Goal: Task Accomplishment & Management: Complete application form

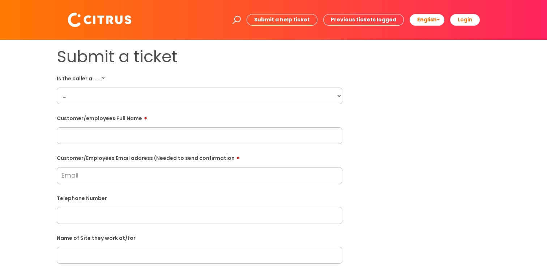
click at [78, 94] on select "... Citrus Customer Citrus Employee [DEMOGRAPHIC_DATA] Supplier" at bounding box center [200, 96] width 286 height 17
select select "Citrus Customer"
click at [57, 88] on select "... Citrus Customer Citrus Employee [DEMOGRAPHIC_DATA] Supplier" at bounding box center [200, 96] width 286 height 17
click at [107, 133] on input "text" at bounding box center [200, 135] width 286 height 17
click at [136, 134] on input "text" at bounding box center [200, 135] width 286 height 17
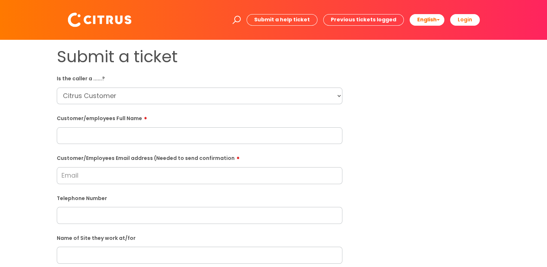
paste input "[PERSON_NAME]"
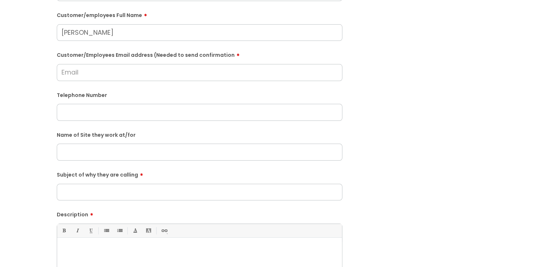
scroll to position [109, 0]
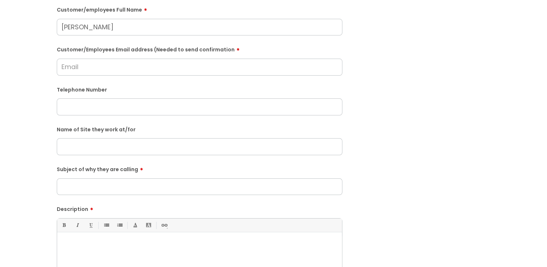
type input "[PERSON_NAME]"
click at [90, 106] on input "text" at bounding box center [200, 106] width 286 height 17
paste input "02380862399"
type input "02380862399"
click at [117, 149] on input "text" at bounding box center [200, 146] width 286 height 17
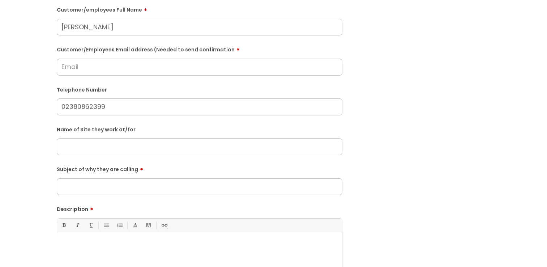
paste input "Old Farm House Pub Manager"
type input "Old Farm House Pub Manager"
click at [110, 64] on input "Customer/Employees Email address (Needed to send confirmation" at bounding box center [200, 67] width 286 height 17
click at [101, 69] on input "[EMAIL_ADDRESS][DOMAIN_NAME]" at bounding box center [200, 67] width 286 height 17
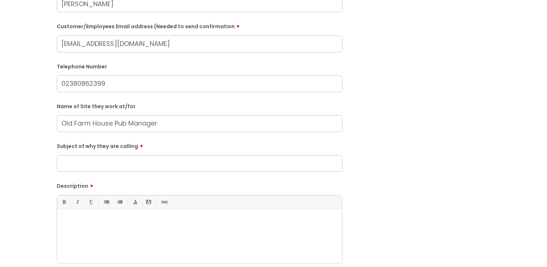
scroll to position [145, 0]
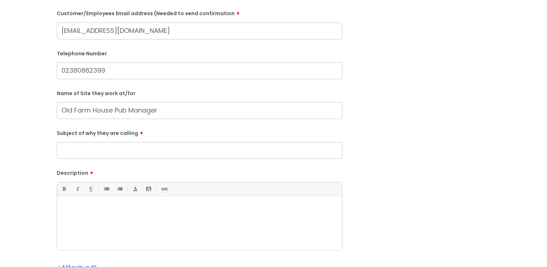
type input "[EMAIL_ADDRESS][DOMAIN_NAME]"
click at [95, 149] on input "Subject of why they are calling" at bounding box center [200, 150] width 286 height 17
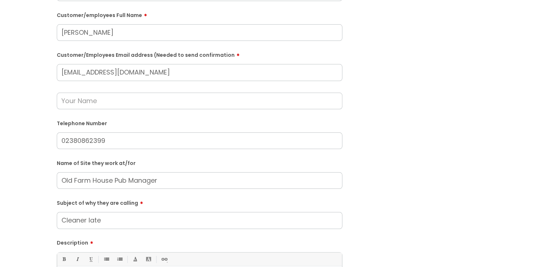
scroll to position [72, 0]
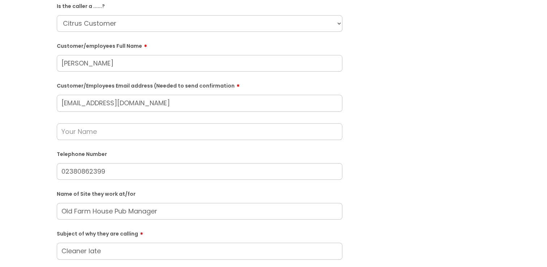
type input "Cleaner late"
click at [111, 132] on input "text" at bounding box center [200, 131] width 286 height 17
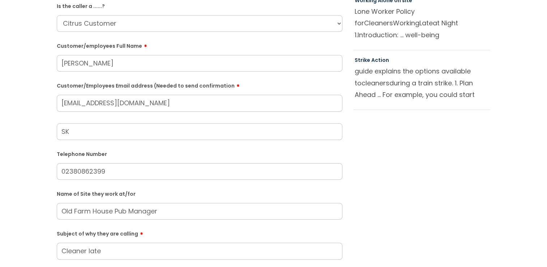
type input "S"
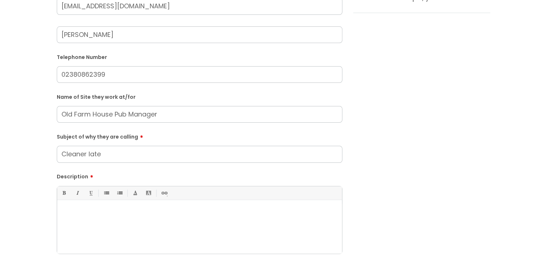
scroll to position [253, 0]
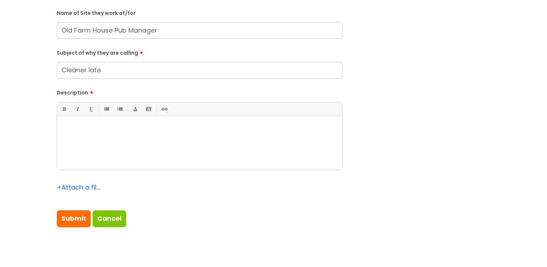
type input "[PERSON_NAME]"
click at [103, 148] on div at bounding box center [199, 145] width 285 height 50
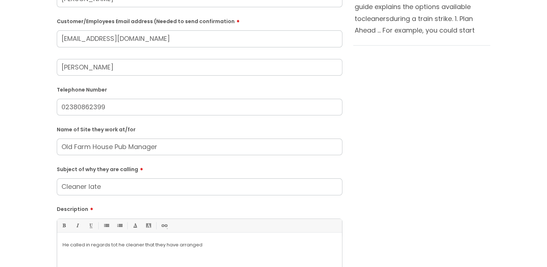
scroll to position [109, 0]
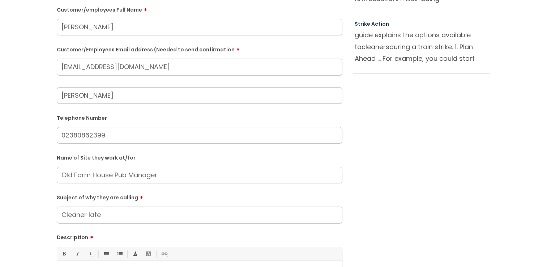
click at [62, 67] on input "[EMAIL_ADDRESS][DOMAIN_NAME]" at bounding box center [200, 67] width 286 height 17
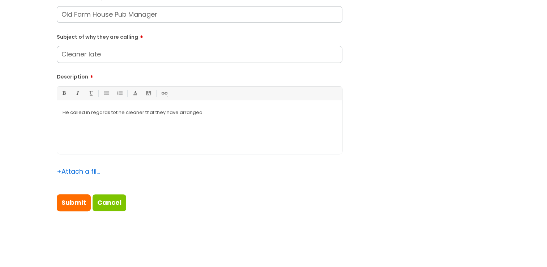
scroll to position [326, 0]
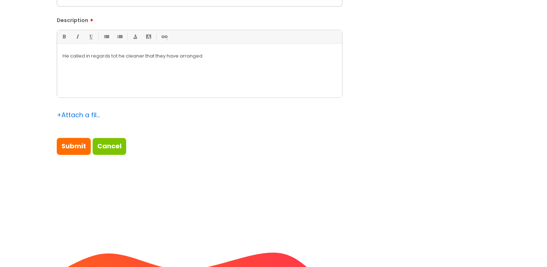
type input "[EMAIL_ADDRESS][DOMAIN_NAME]"
click at [213, 61] on div "He called in regards tot he cleaner that they have arranged" at bounding box center [199, 72] width 285 height 50
click at [118, 56] on p "He called in regards tot he cleaner that they have arranged for [DATE]." at bounding box center [200, 56] width 274 height 7
drag, startPoint x: 73, startPoint y: 59, endPoint x: 160, endPoint y: 56, distance: 86.8
click at [160, 57] on p "He called in regards to the cleaner that they have arranged for [DATE]." at bounding box center [200, 56] width 274 height 7
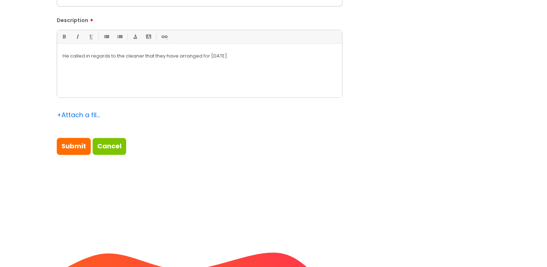
drag, startPoint x: 208, startPoint y: 60, endPoint x: 219, endPoint y: 57, distance: 10.9
click at [208, 59] on div "He called in regards to the cleaner that they have arranged for [DATE]." at bounding box center [199, 72] width 285 height 50
click at [228, 57] on p "He called in regards to the cleaner that they have arranged for [DATE]." at bounding box center [200, 56] width 274 height 7
click at [269, 56] on p "He called in regards to the cleaner that they have arranged for [DATE] at" at bounding box center [200, 56] width 274 height 7
click at [239, 71] on p "He advised that they have not yet arrived, he would like" at bounding box center [200, 69] width 274 height 7
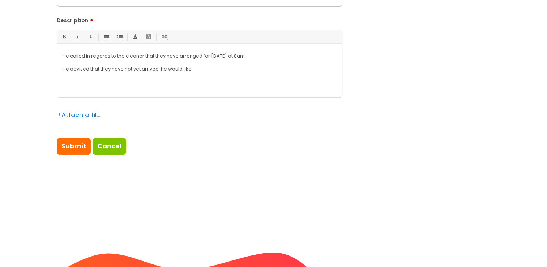
click at [229, 57] on p "He called in regards to the cleaner that they have arranged for [DATE] at 8am." at bounding box center [200, 56] width 274 height 7
click at [230, 57] on p "He called in regards to the cleaner that they have arranged for [DATE] at 8am." at bounding box center [200, 56] width 274 height 7
click at [218, 70] on p "He advised that they have not yet arrived, he would like" at bounding box center [200, 69] width 274 height 7
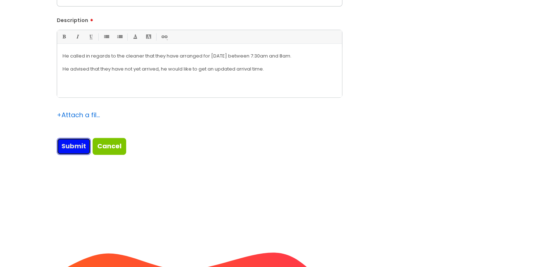
click at [64, 153] on input "Submit" at bounding box center [74, 146] width 34 height 17
type input "Please Wait..."
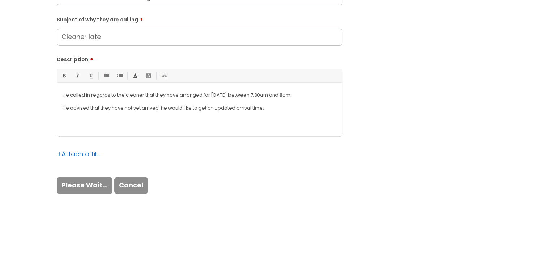
scroll to position [181, 0]
